Goal: Communication & Community: Answer question/provide support

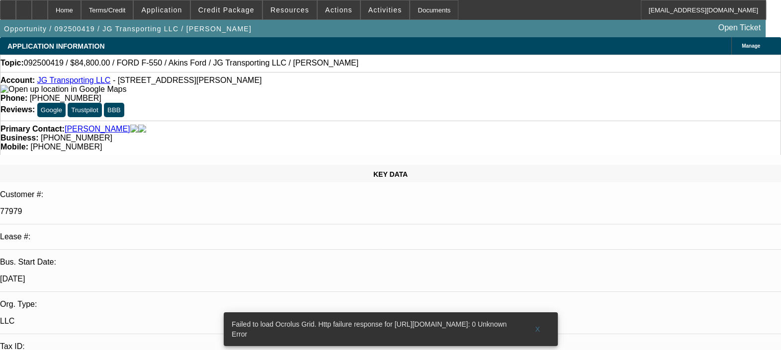
select select "0"
select select "2"
select select "0.1"
select select "1"
select select "2"
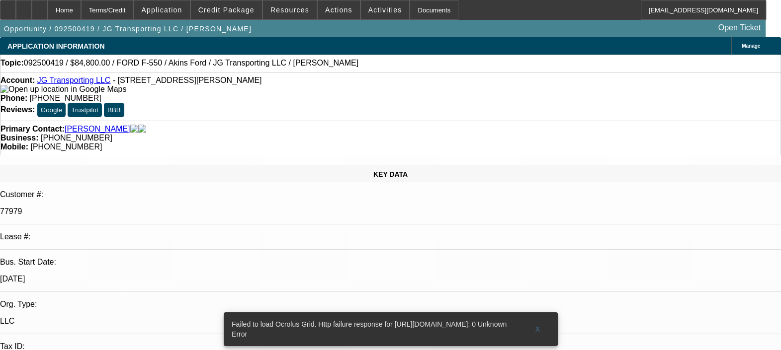
select select "4"
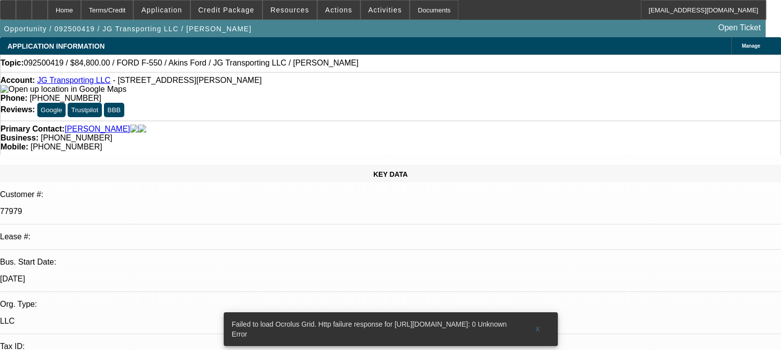
scroll to position [0, 0]
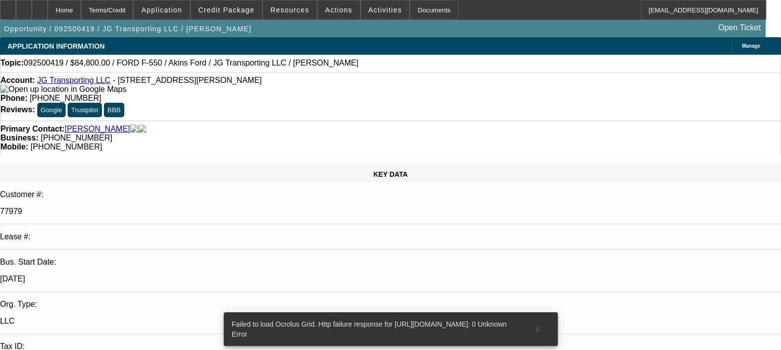
type textarea "CUSTOMER HAD SO MANY ISSUES IN PAST. THEY CALLED TO POST PONE THE PAYMENTS MANY…"
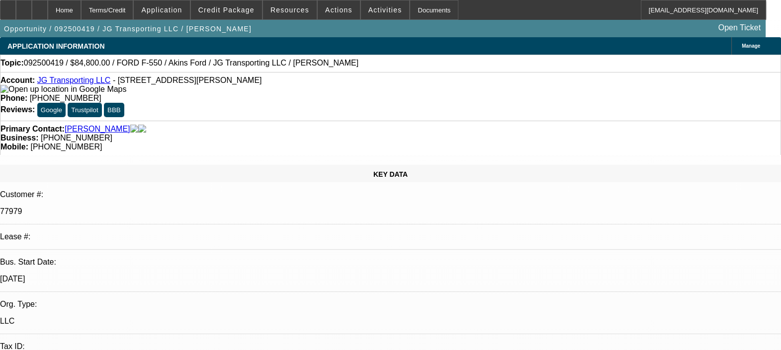
select select "0"
select select "2"
select select "0.1"
select select "1"
select select "2"
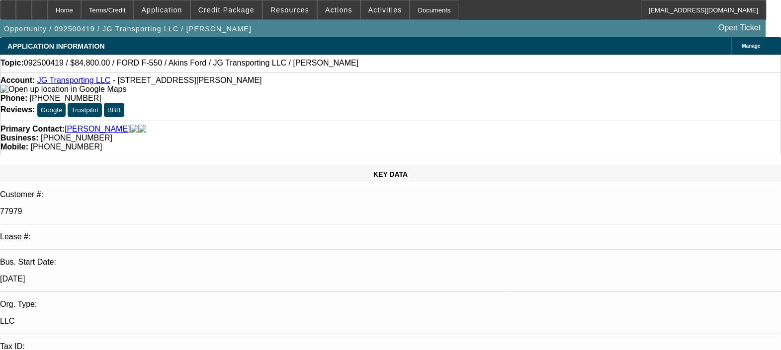
select select "4"
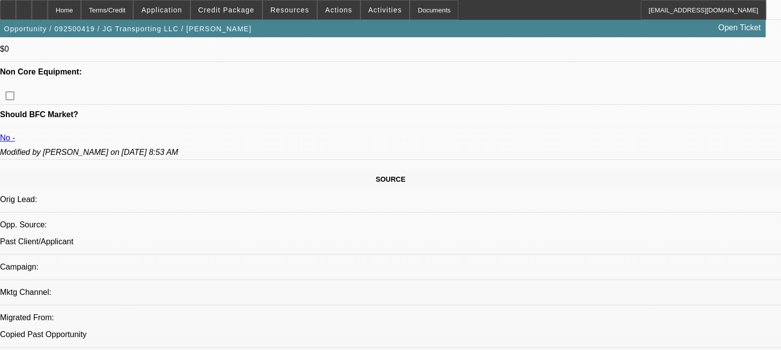
scroll to position [559, 0]
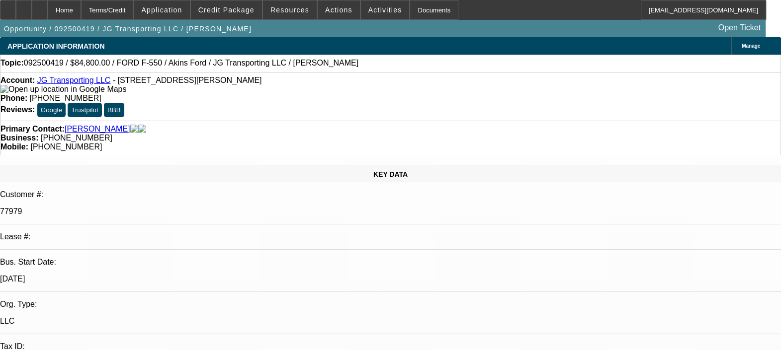
select select "0"
select select "2"
select select "0.1"
select select "1"
select select "2"
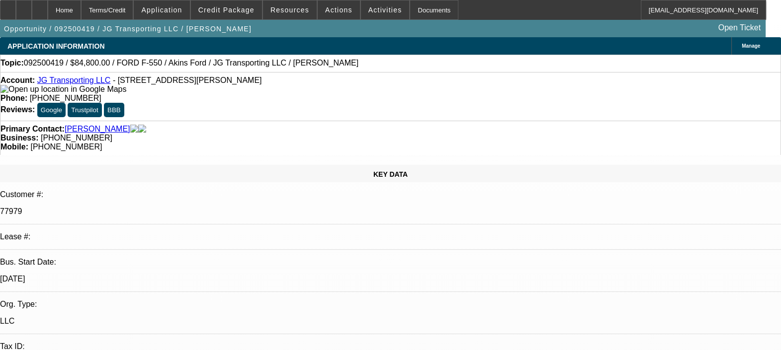
select select "4"
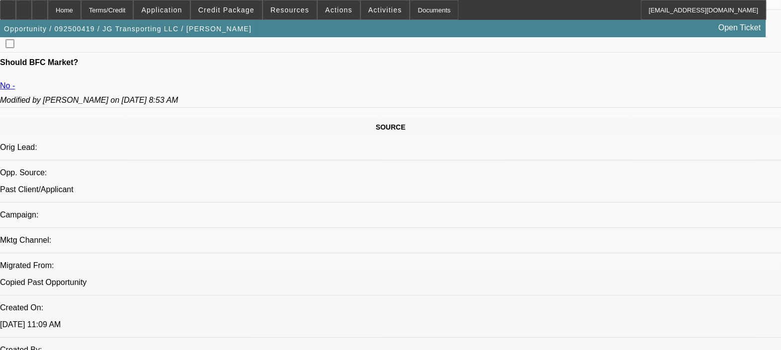
scroll to position [621, 0]
